Goal: Task Accomplishment & Management: Complete application form

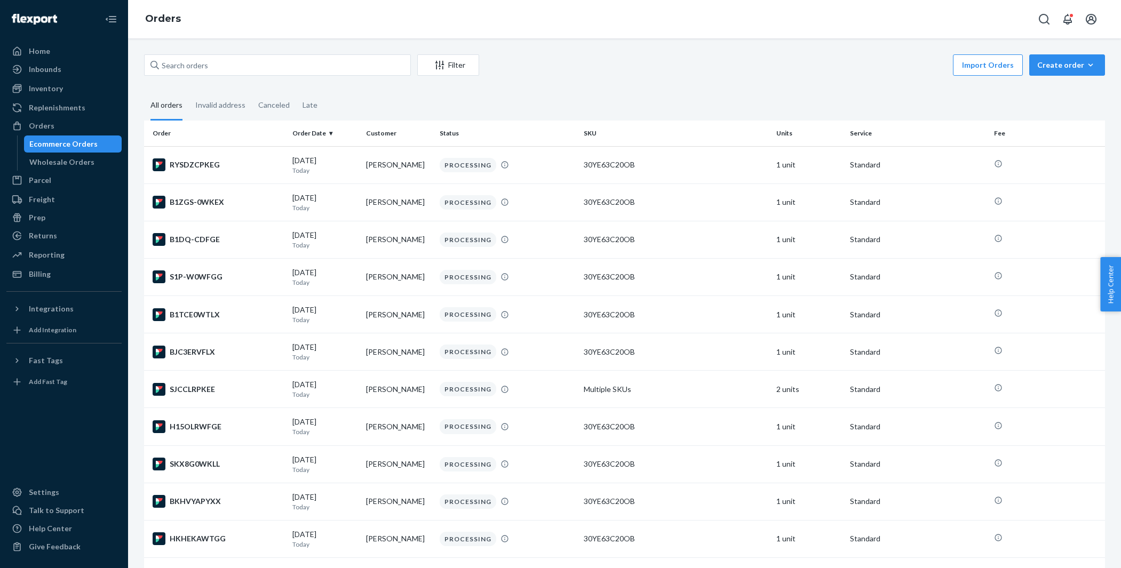
click at [53, 124] on div "Orders" at bounding box center [63, 125] width 113 height 15
click at [46, 124] on div "Orders" at bounding box center [42, 126] width 26 height 11
click at [1060, 67] on div "Create order" at bounding box center [1067, 65] width 60 height 11
click at [1056, 87] on span "Ecommerce order" at bounding box center [1073, 90] width 66 height 7
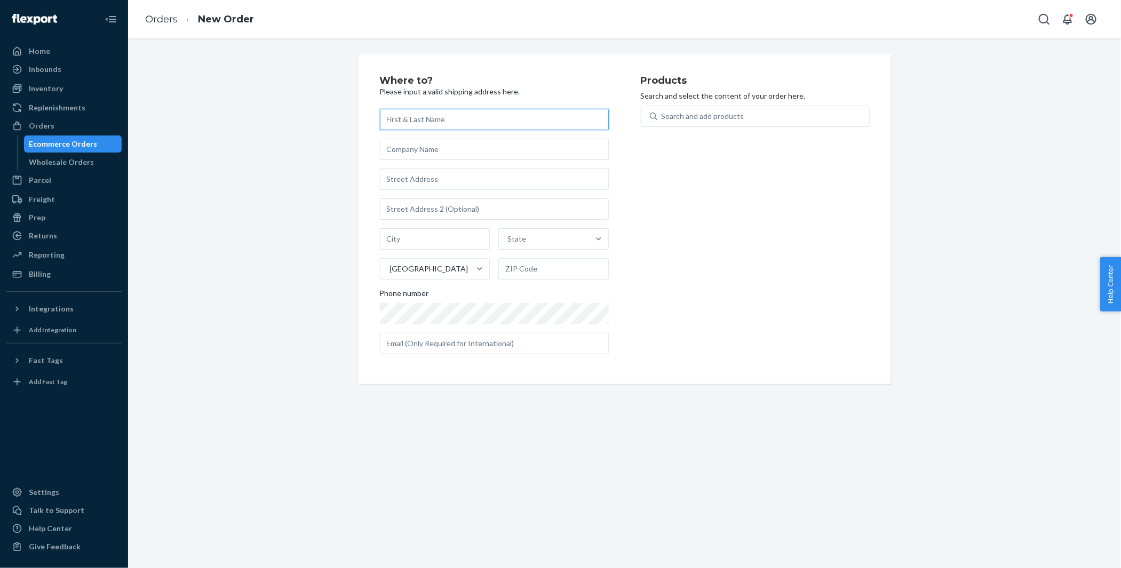
paste input "[PERSON_NAME]"
type input "[PERSON_NAME]"
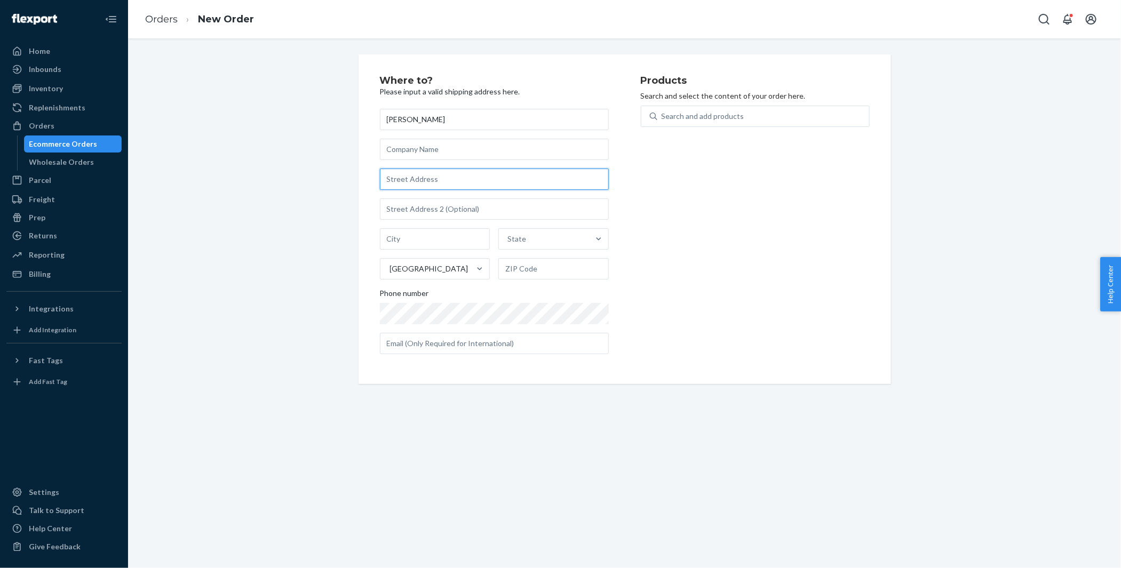
click at [415, 178] on input "text" at bounding box center [494, 179] width 229 height 21
paste input "[STREET_ADDRESS]"
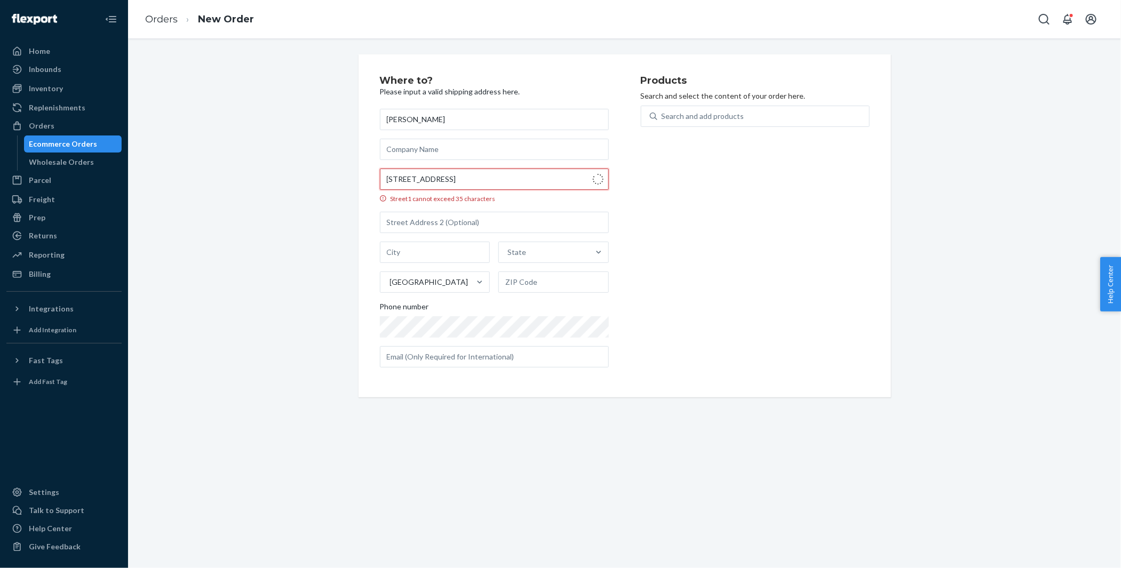
type input "[STREET_ADDRESS]"
type input "Apartment 103"
type input "[GEOGRAPHIC_DATA]"
type input "07302"
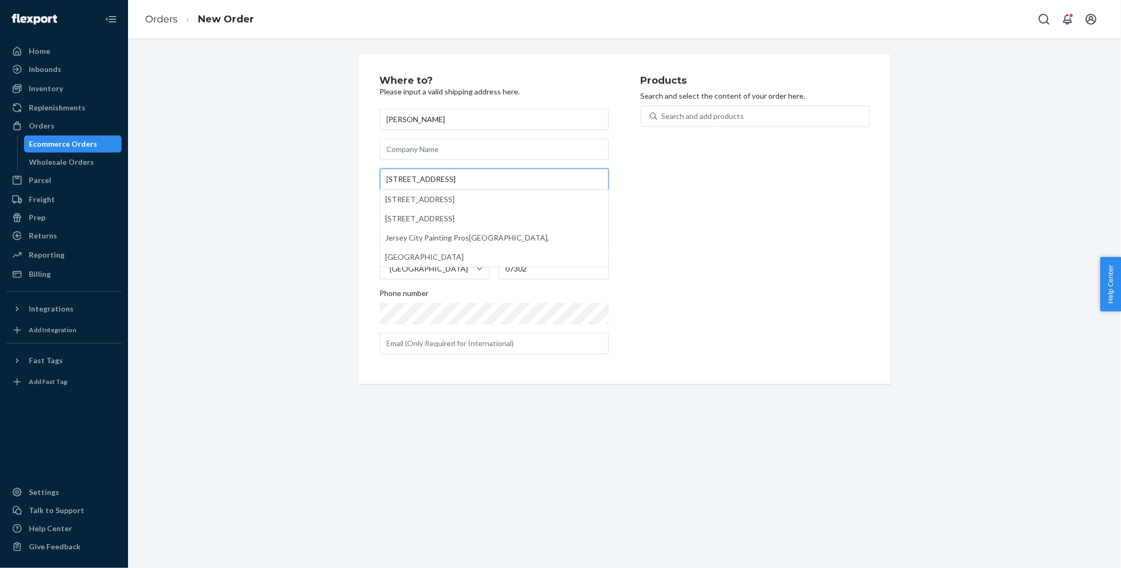
type input "[STREET_ADDRESS]"
click at [292, 170] on div "Where to? Please input a valid shipping address here. [PERSON_NAME] [STREET_ADD…" at bounding box center [624, 219] width 977 height 330
click at [679, 119] on div "Search and add products" at bounding box center [703, 116] width 83 height 11
click at [663, 119] on input "Search and add products" at bounding box center [662, 116] width 1 height 11
paste input "ASH-CROC-TL"
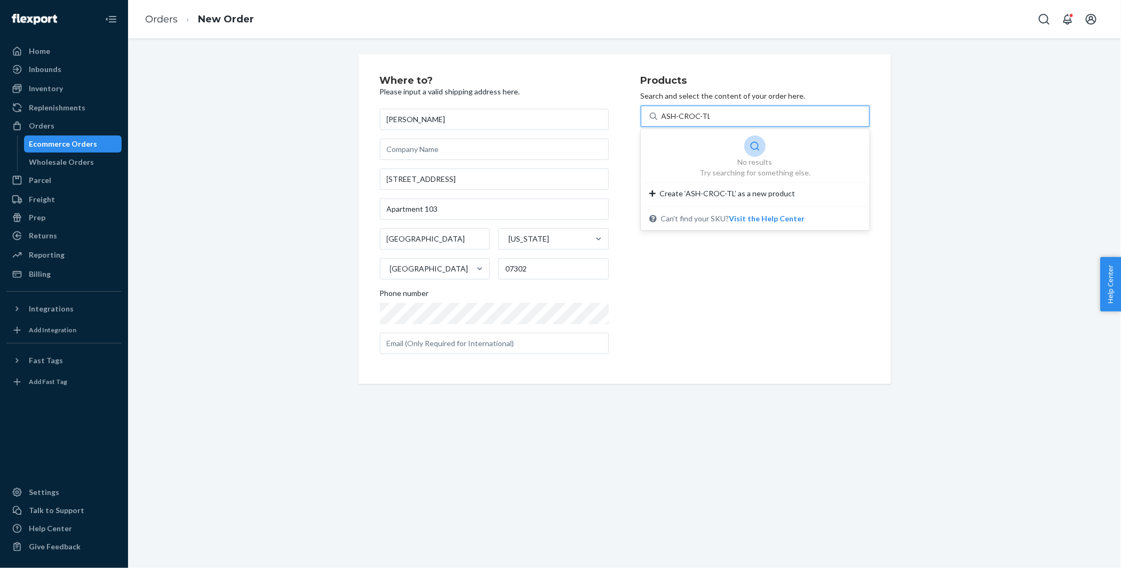
click at [680, 116] on input "ASH-CROC-TL" at bounding box center [686, 116] width 49 height 11
paste input "text"
type input "ASH-CROC-TL"
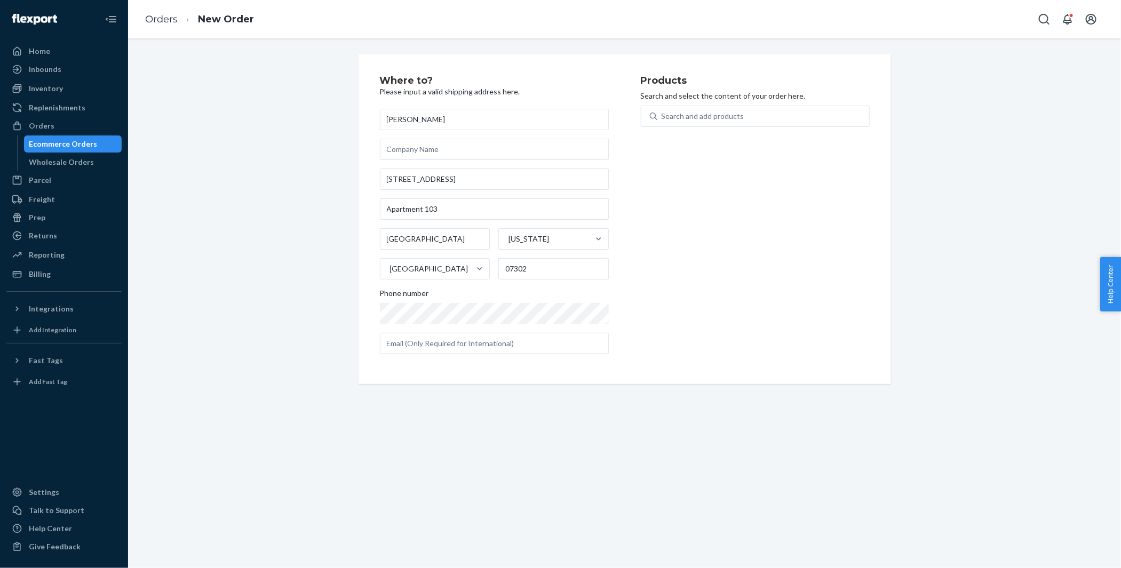
click at [698, 368] on div "Where to? Please input a valid shipping address here. [PERSON_NAME] [STREET_ADD…" at bounding box center [625, 219] width 532 height 330
type input "[PERSON_NAME]"
click at [419, 181] on input "text" at bounding box center [494, 179] width 229 height 21
paste input "[STREET_ADDRESS]"
type input "[STREET_ADDRESS]"
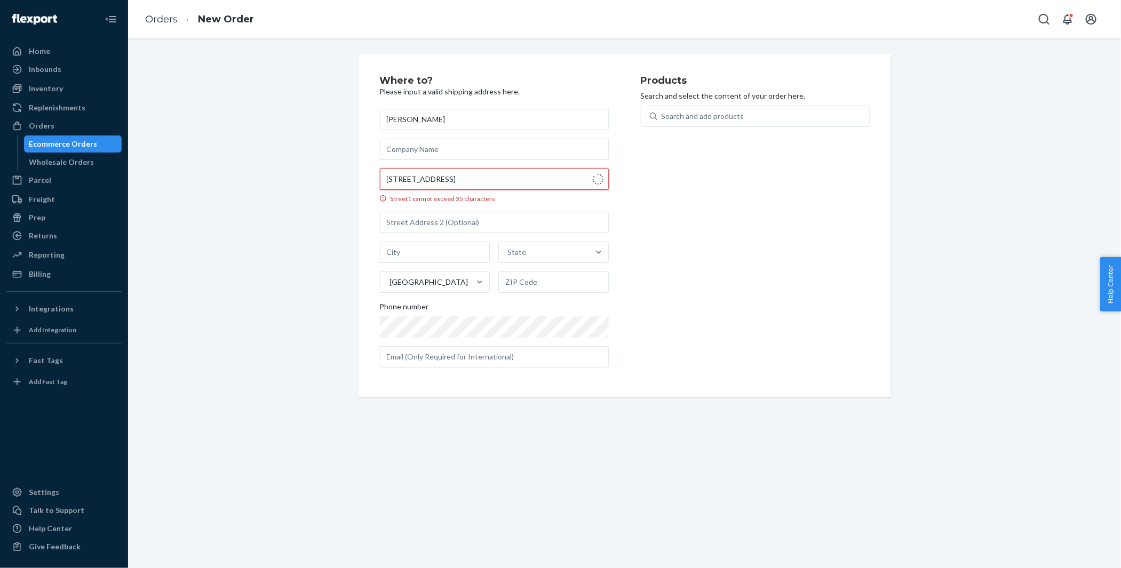
type input "Apartment 103"
type input "[GEOGRAPHIC_DATA]"
type input "07302"
type input "[STREET_ADDRESS]"
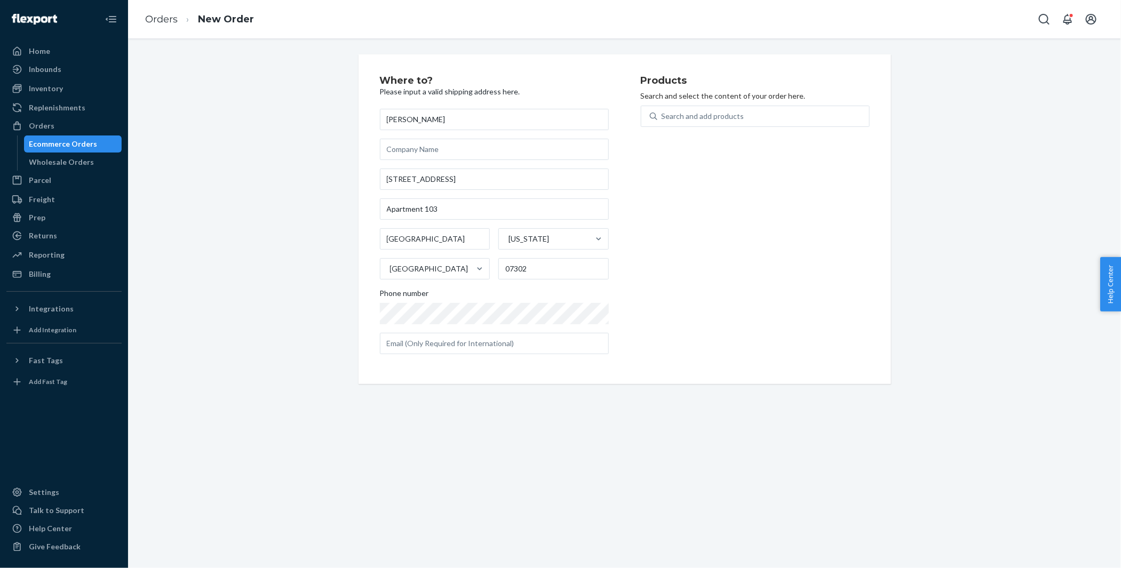
click at [349, 163] on div "Where to? Please input a valid shipping address here. [PERSON_NAME] [STREET_ADD…" at bounding box center [624, 219] width 977 height 330
click at [703, 107] on div "Search and add products" at bounding box center [763, 116] width 212 height 19
click at [663, 111] on input "0 results available. Use Up and Down to choose options, press Enter to select t…" at bounding box center [662, 116] width 1 height 11
paste input "ASH-CROC-TL"
type input "ASH-CROC-TL"
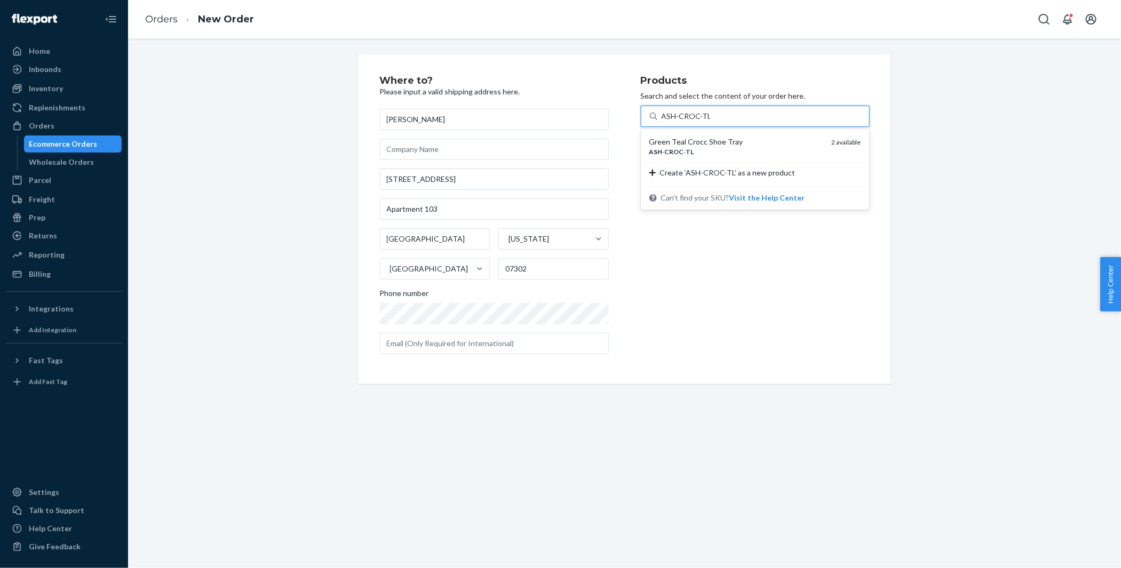
click at [704, 141] on div "Green Teal Crocc Shoe Tray" at bounding box center [736, 142] width 174 height 11
click at [704, 122] on input "ASH-CROC-TL" at bounding box center [686, 116] width 49 height 11
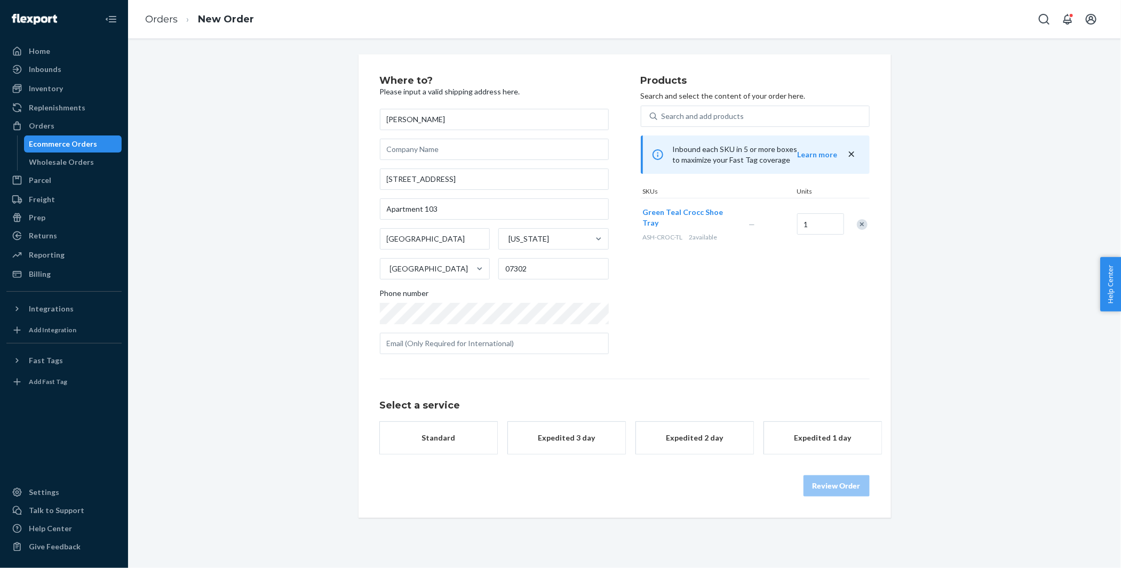
click at [695, 214] on span "Green Teal Crocc Shoe Tray" at bounding box center [683, 218] width 81 height 20
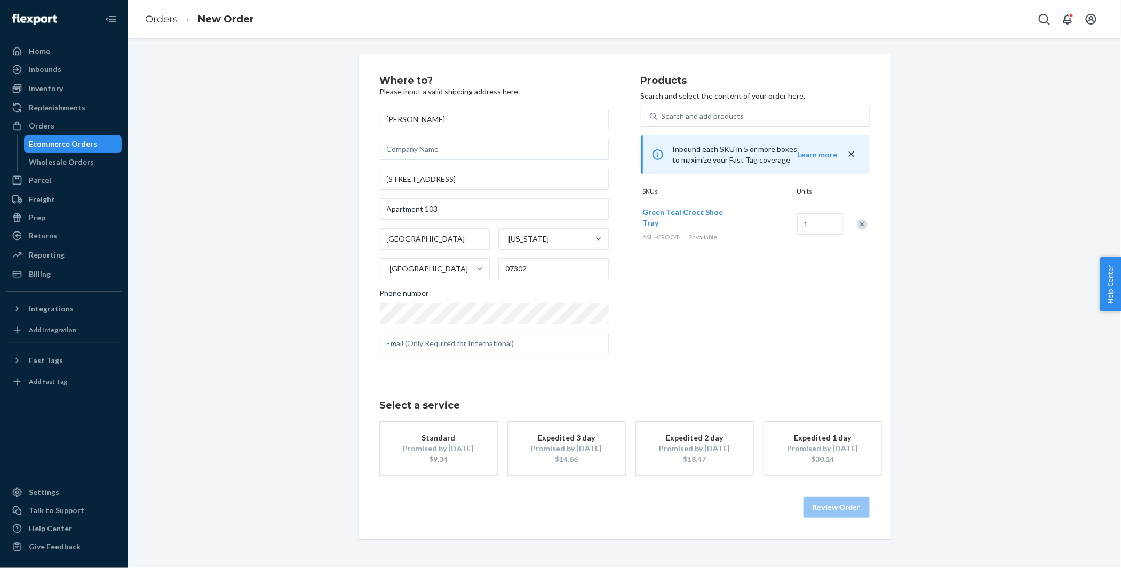
click at [436, 459] on div "$9.34" at bounding box center [438, 459] width 85 height 11
click at [827, 508] on button "Review Order" at bounding box center [836, 507] width 66 height 21
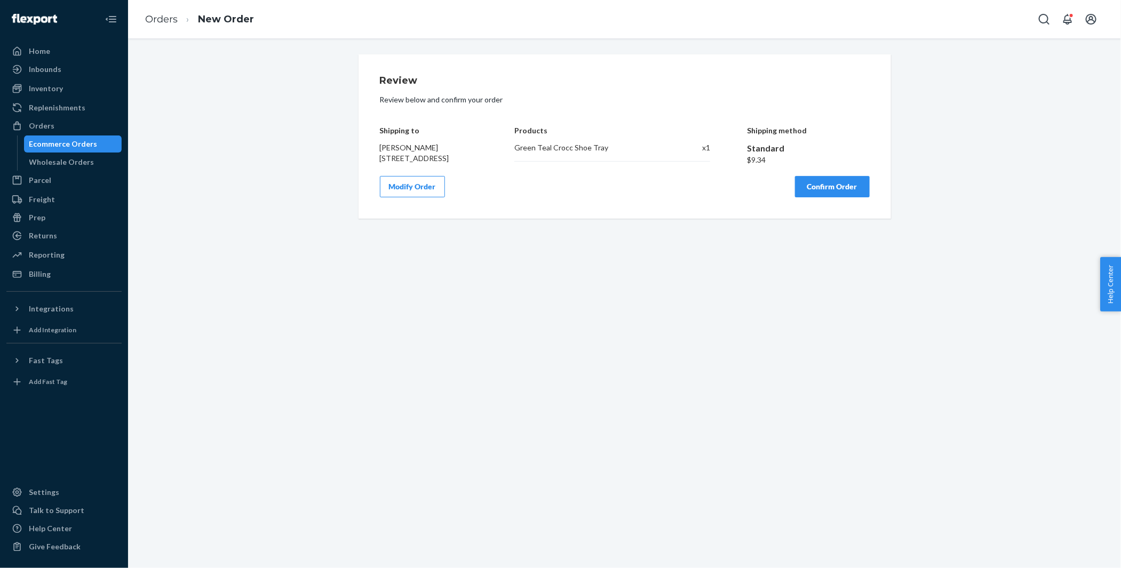
click at [840, 197] on button "Confirm Order" at bounding box center [832, 186] width 75 height 21
